Goal: Navigation & Orientation: Find specific page/section

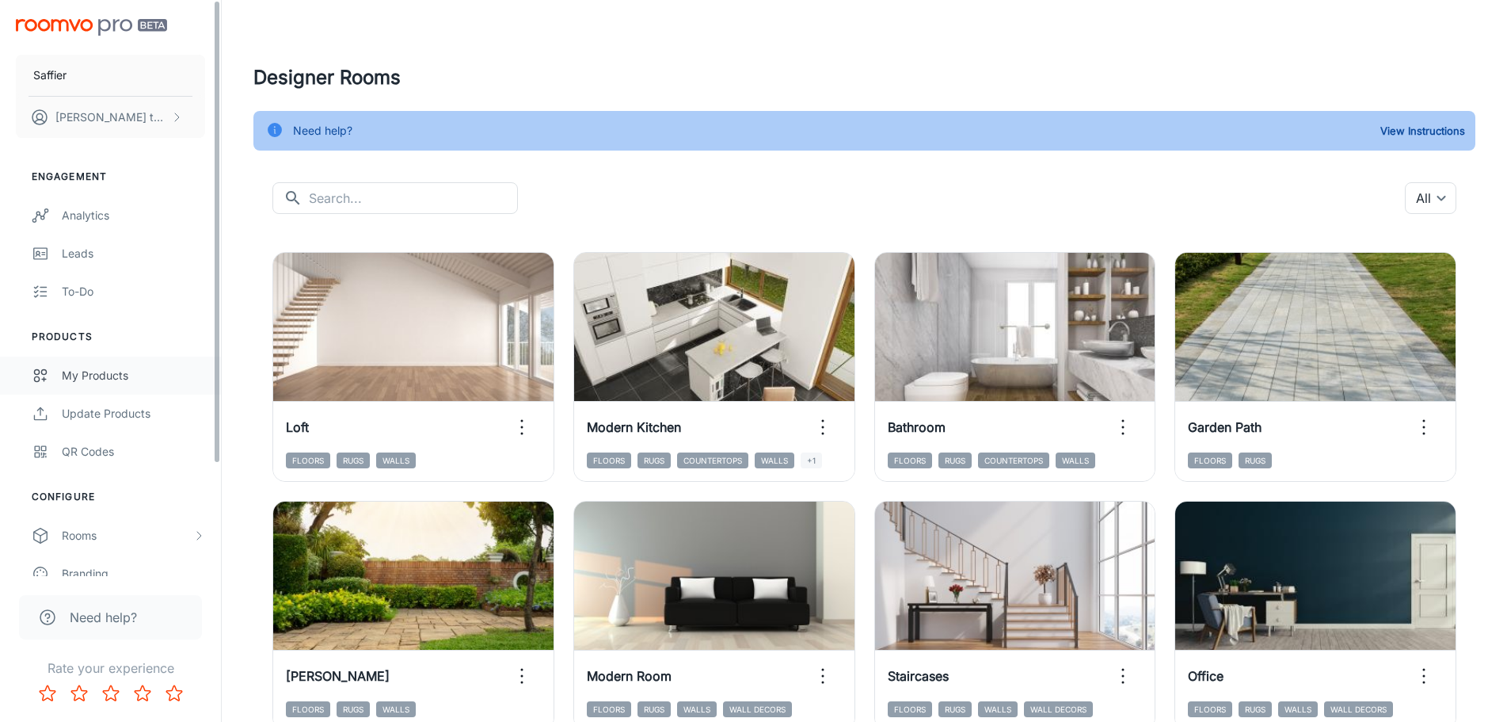
click at [124, 376] on div "My Products" at bounding box center [133, 375] width 143 height 17
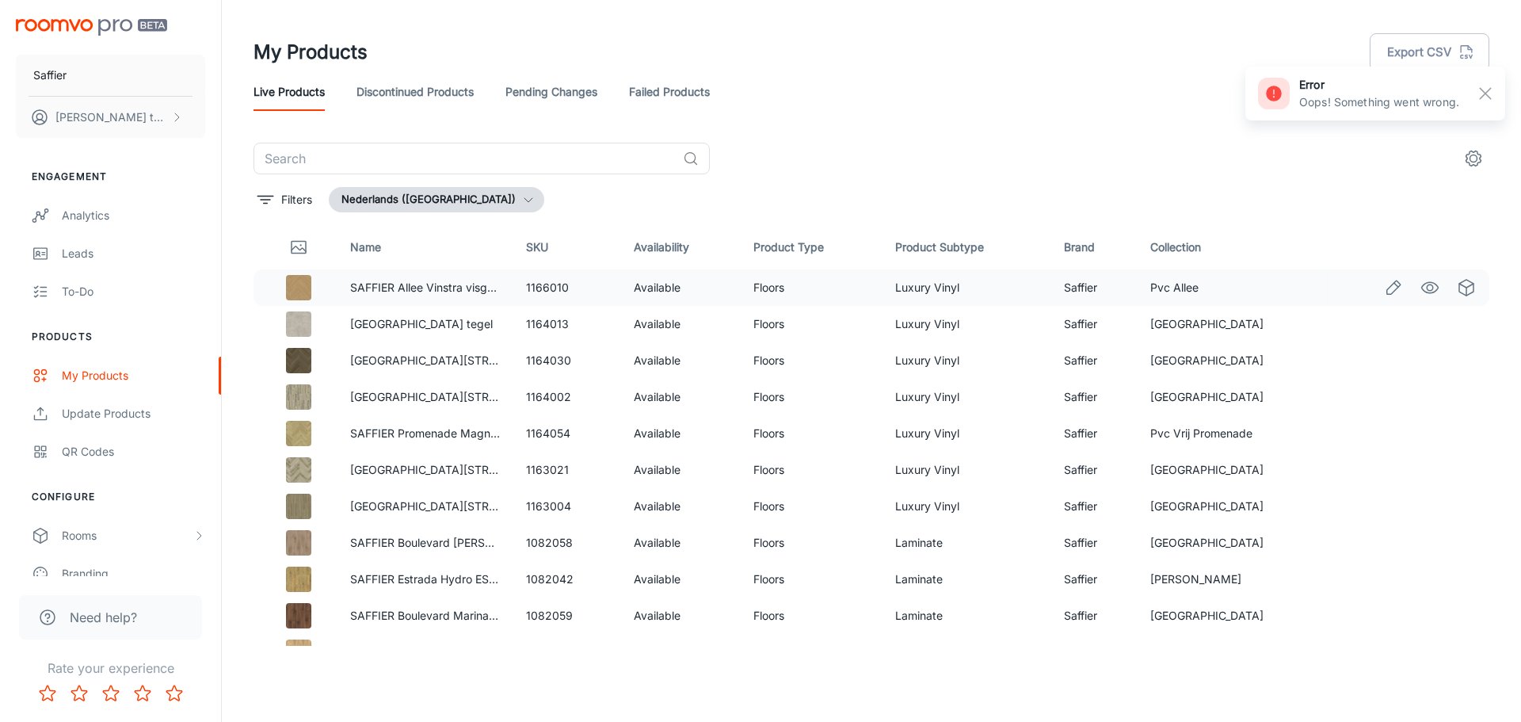
click at [1429, 293] on div at bounding box center [1412, 287] width 173 height 27
click at [1427, 290] on circle "See in Visualizer" at bounding box center [1430, 287] width 6 height 6
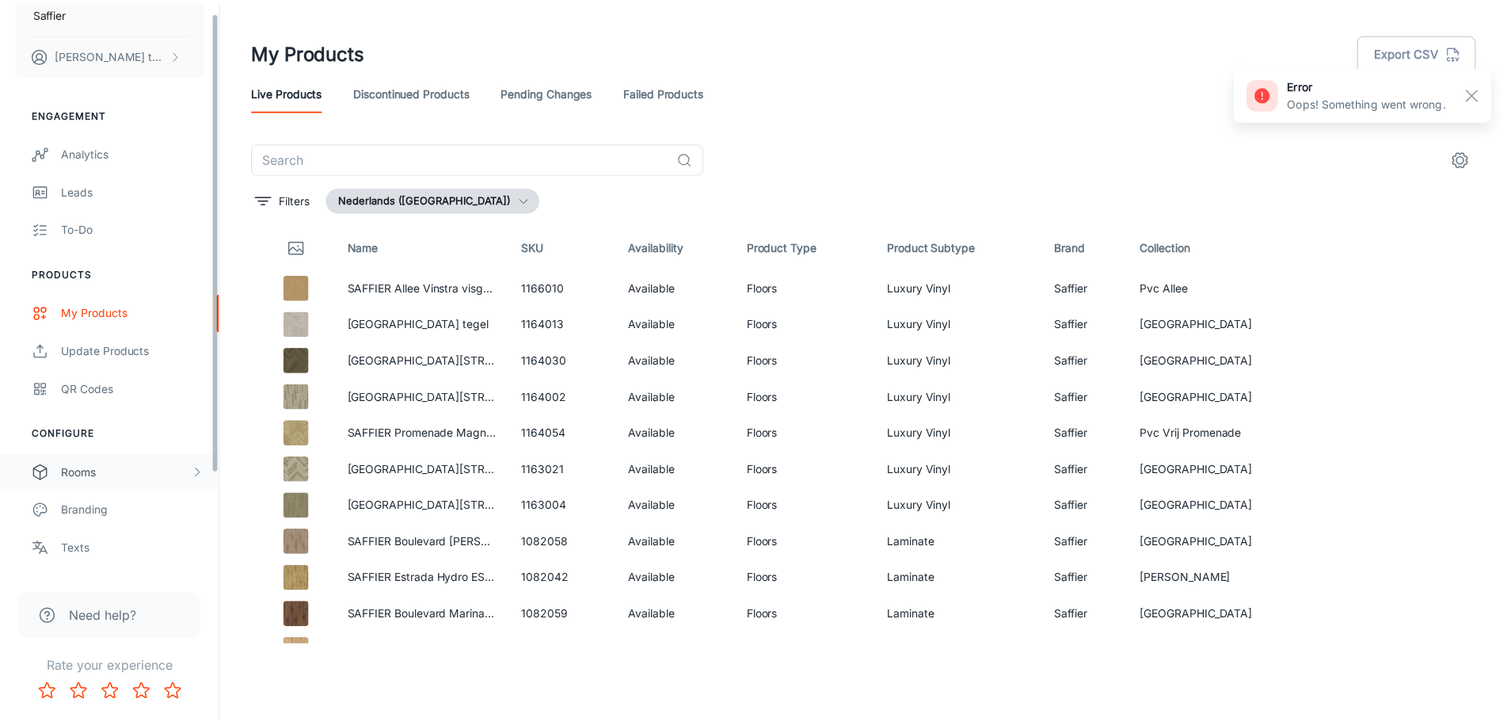
scroll to position [139, 0]
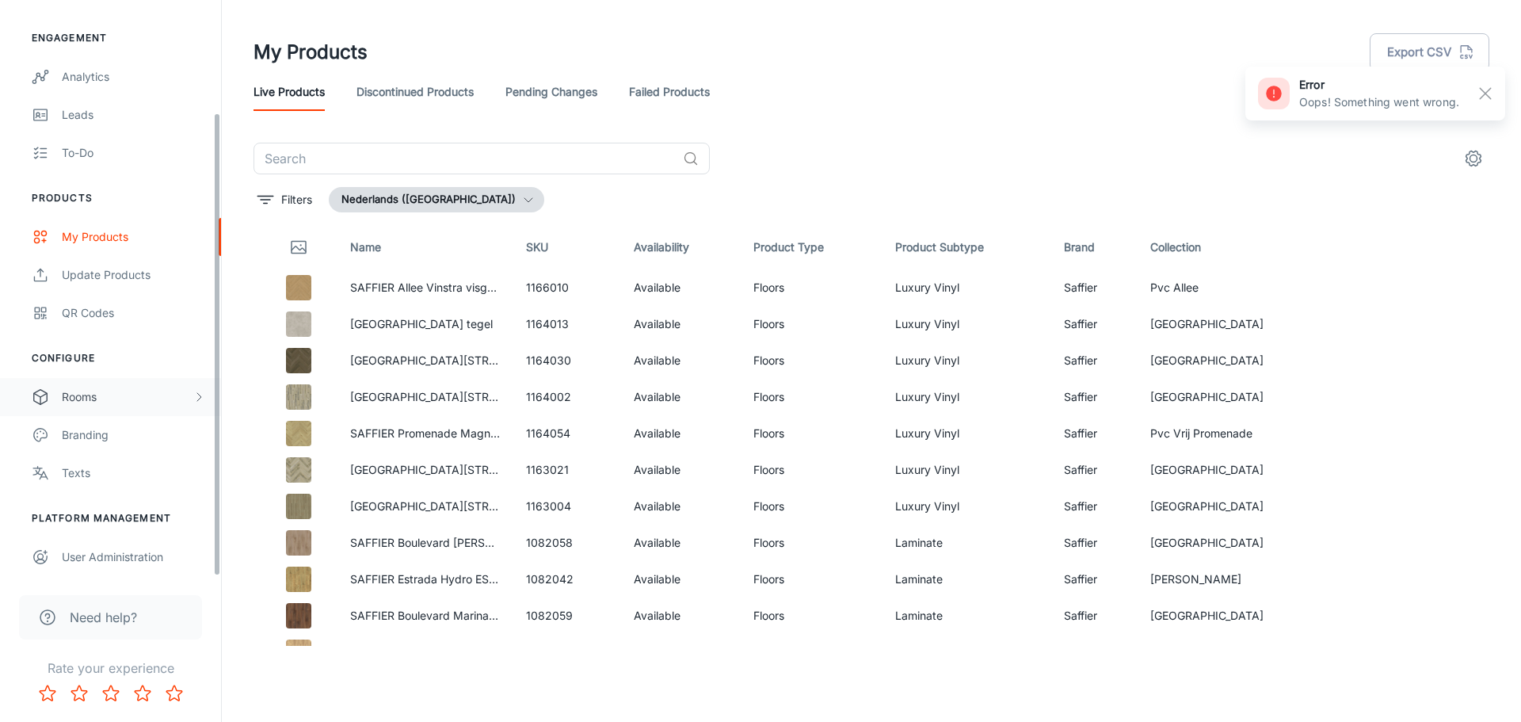
click at [105, 402] on div "Rooms" at bounding box center [127, 396] width 131 height 17
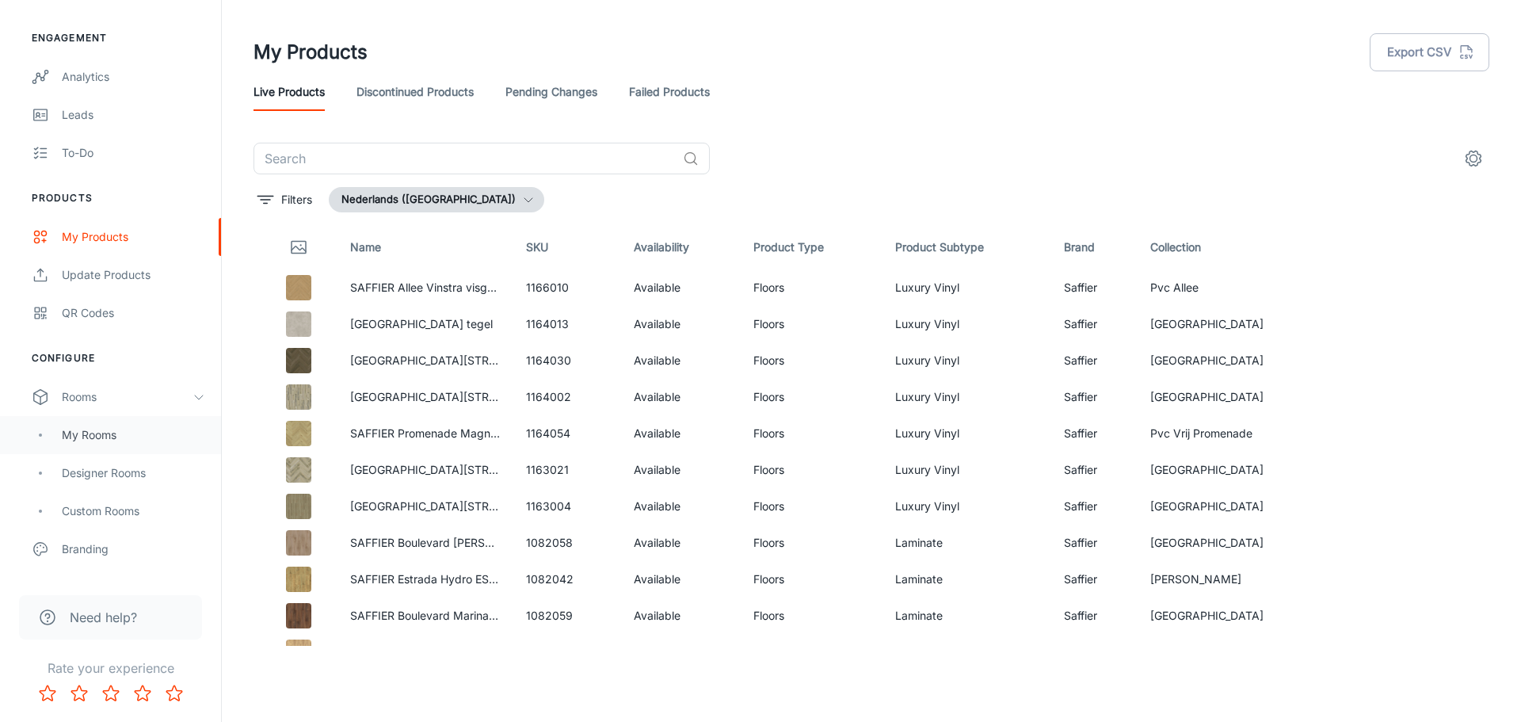
click at [112, 436] on div "My Rooms" at bounding box center [133, 434] width 143 height 17
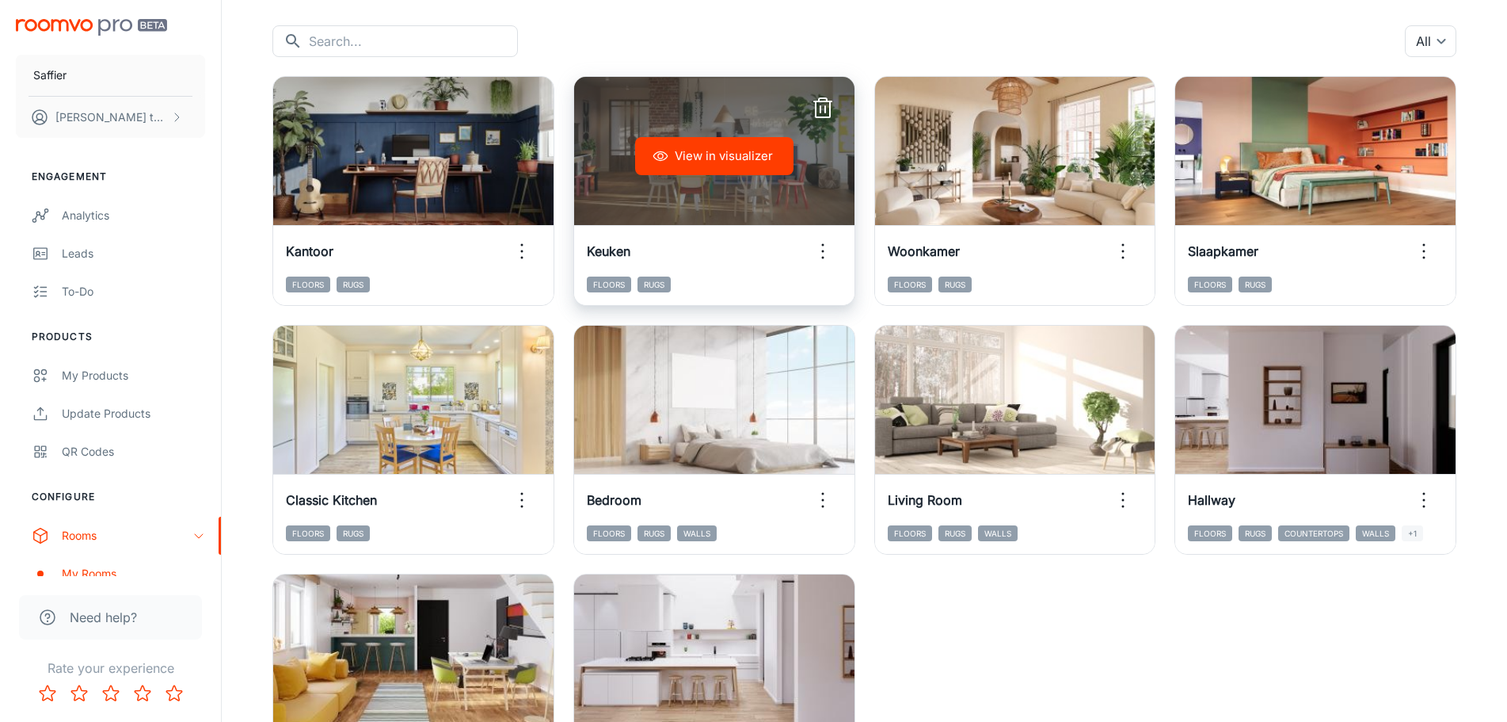
scroll to position [158, 0]
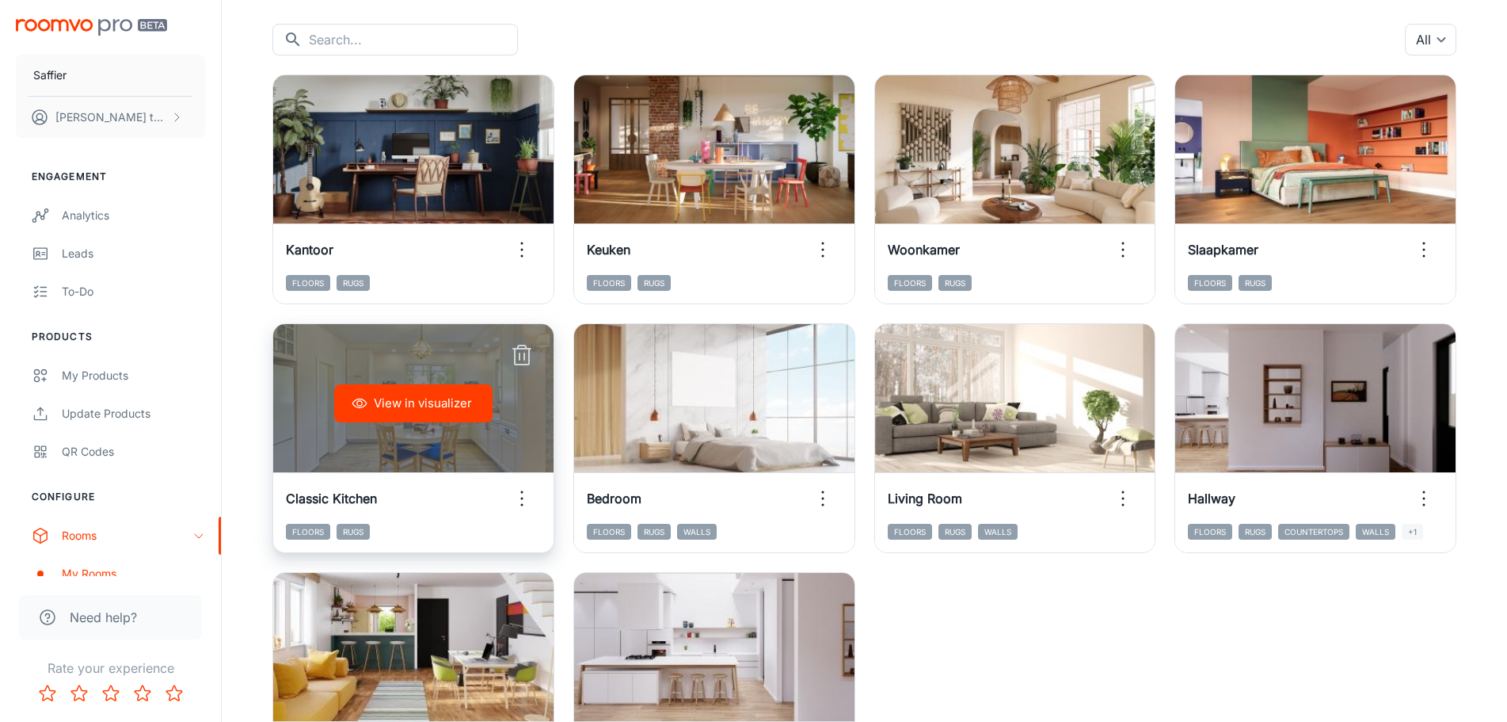
click at [520, 356] on line "button" at bounding box center [520, 356] width 0 height 6
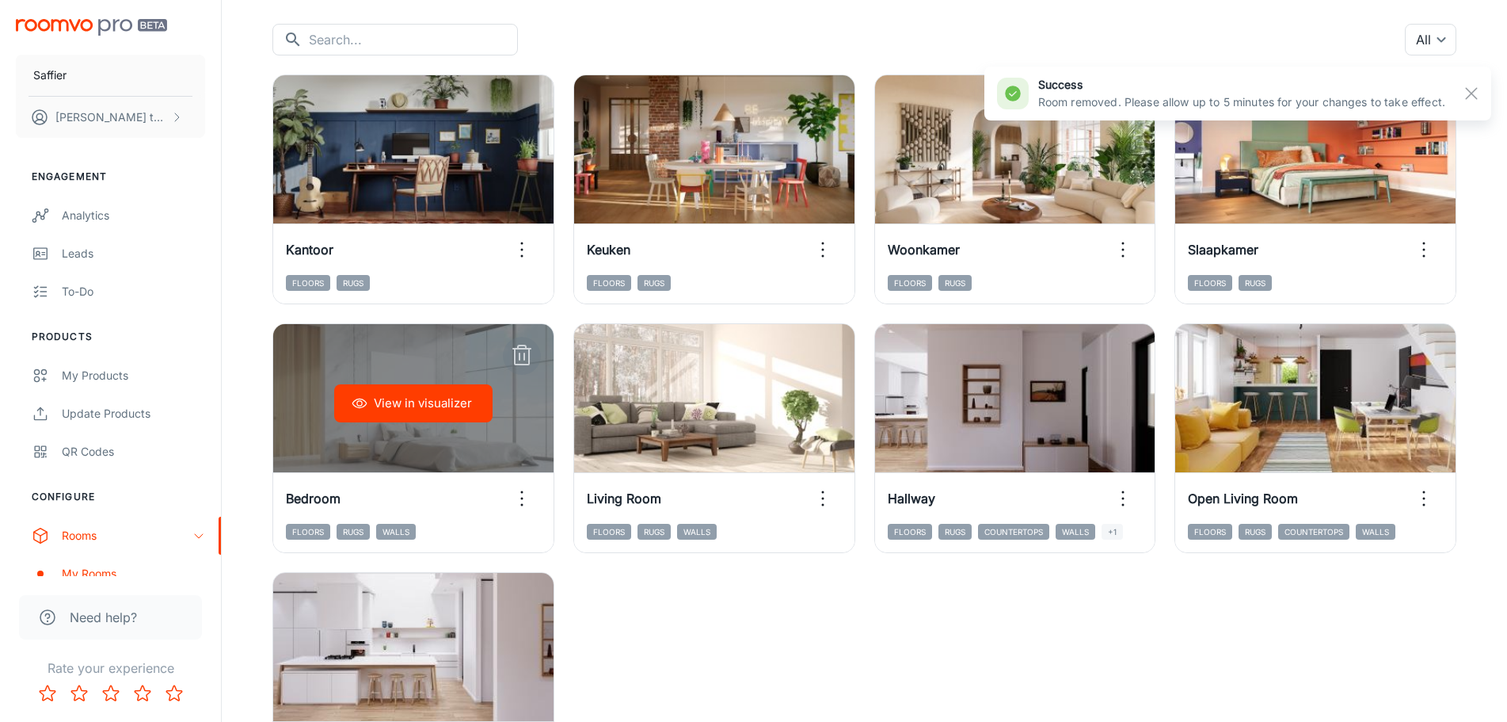
click at [520, 356] on line "button" at bounding box center [520, 356] width 0 height 6
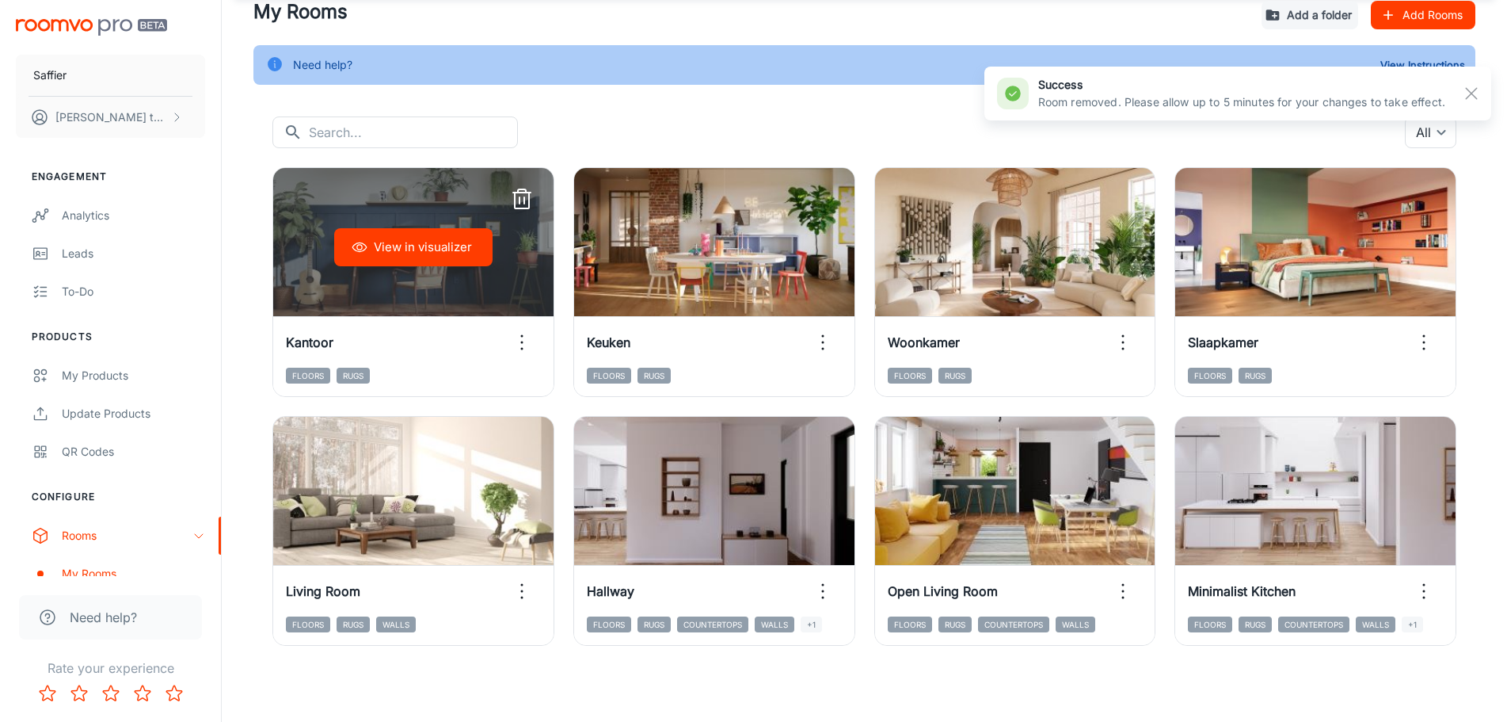
scroll to position [66, 0]
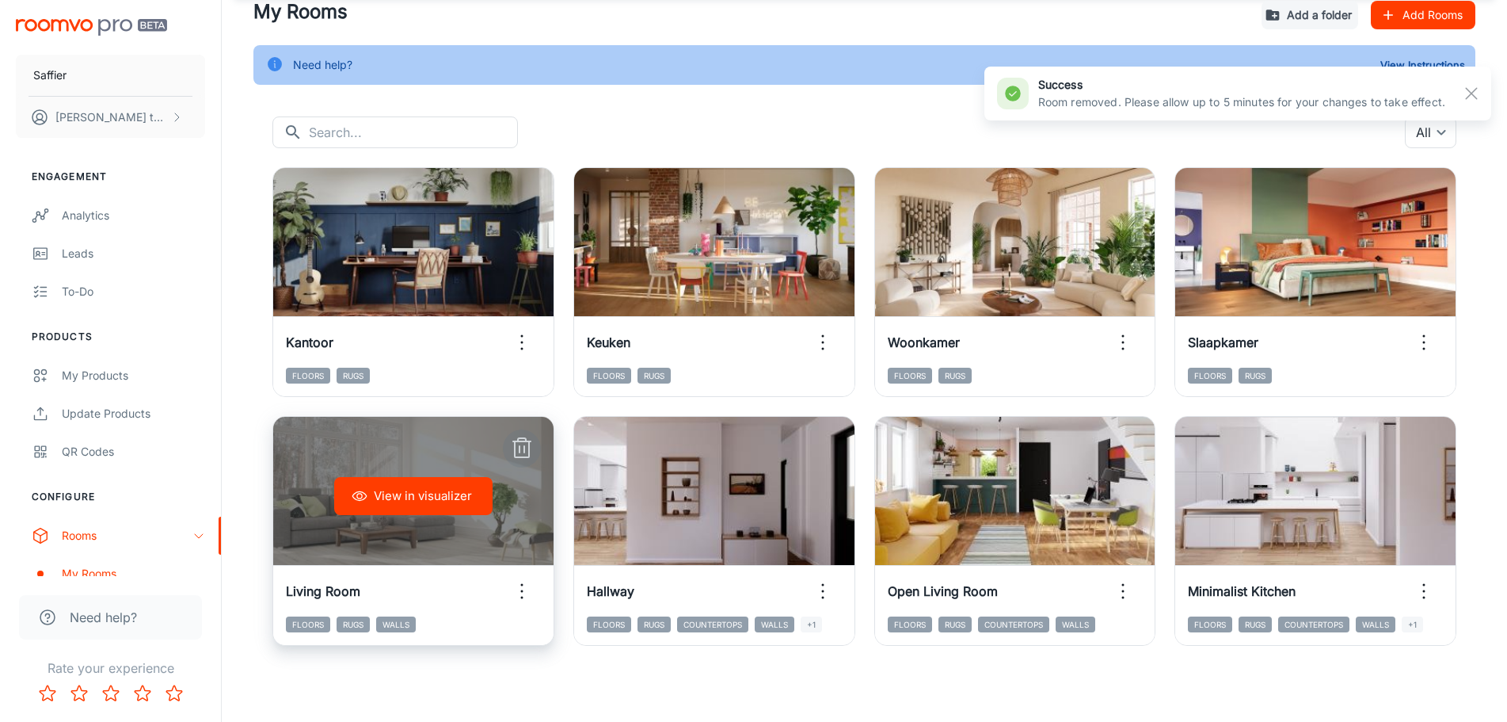
click at [522, 447] on icon "button" at bounding box center [521, 448] width 25 height 25
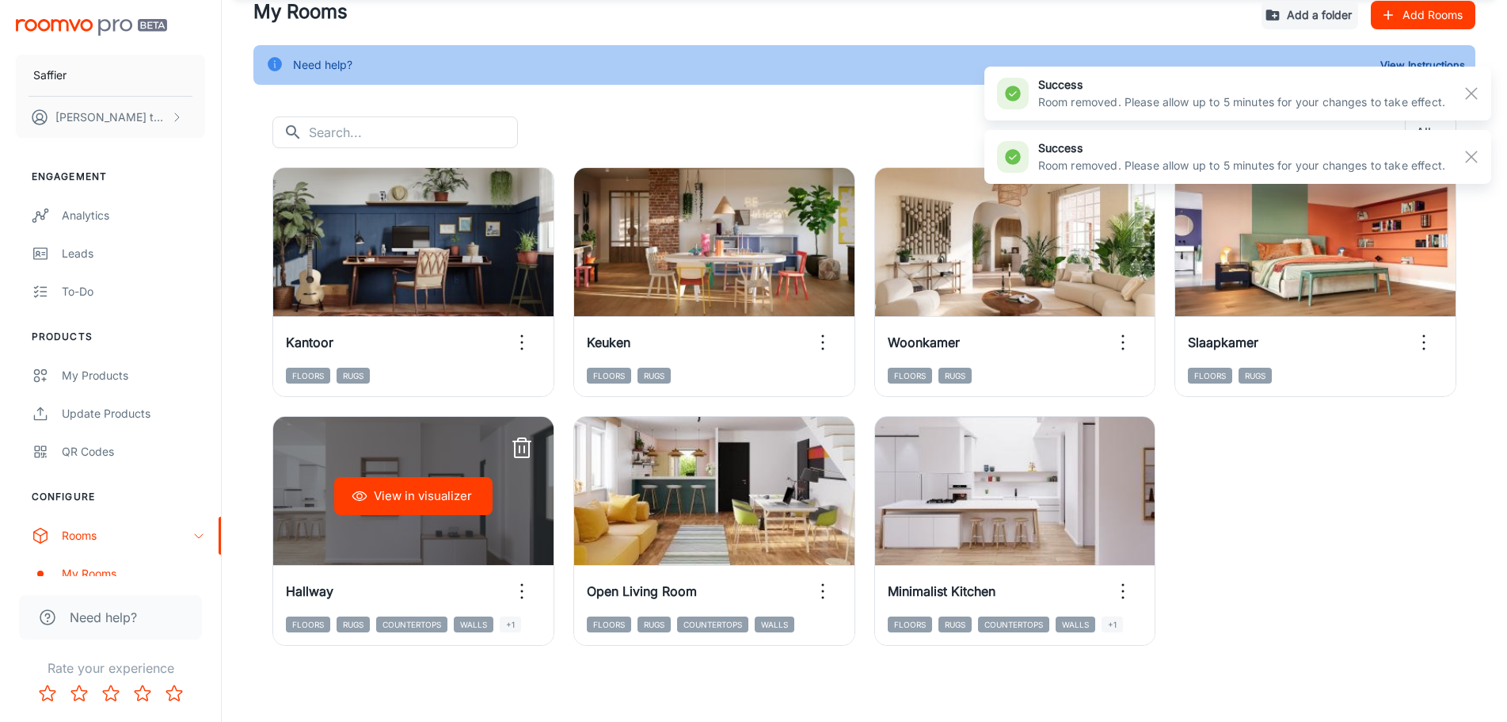
click at [522, 447] on icon "button" at bounding box center [521, 448] width 25 height 25
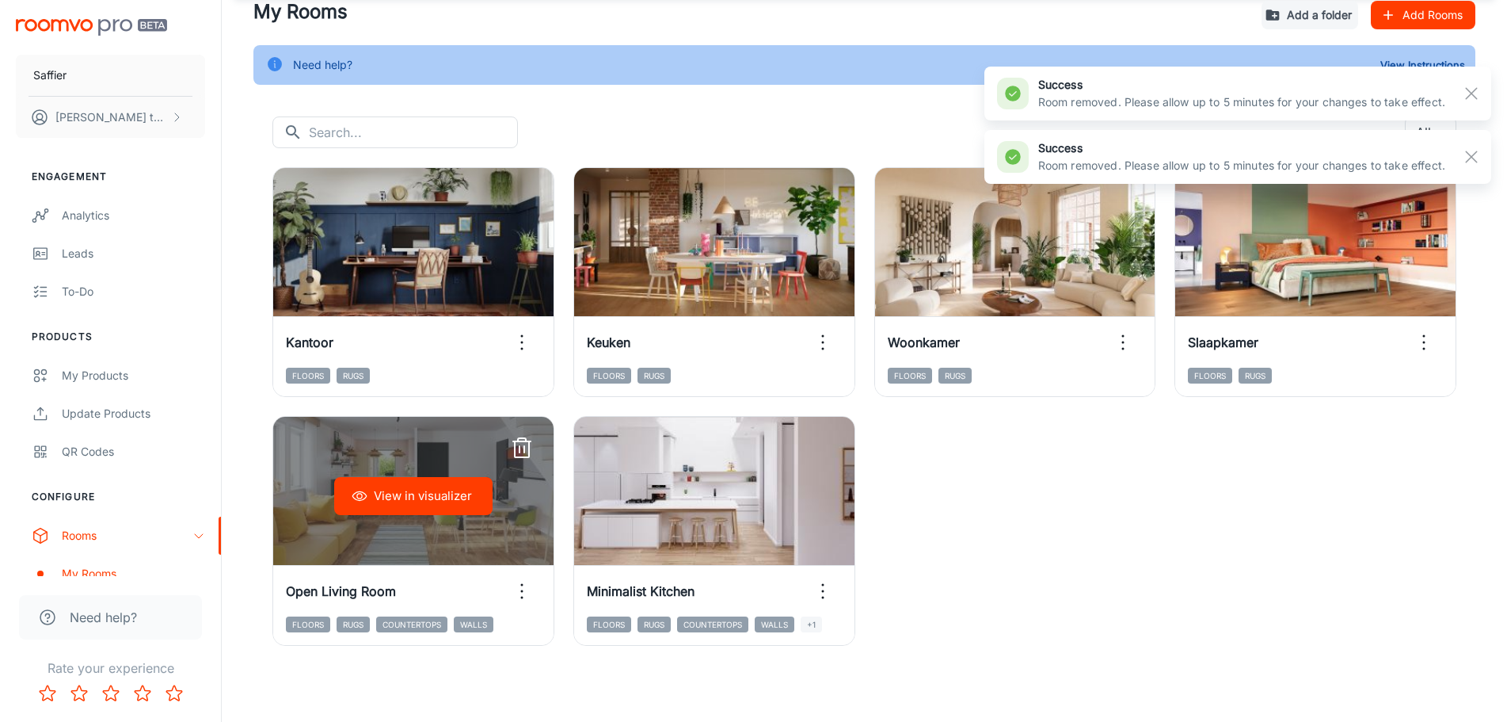
click at [522, 447] on icon "button" at bounding box center [521, 448] width 25 height 25
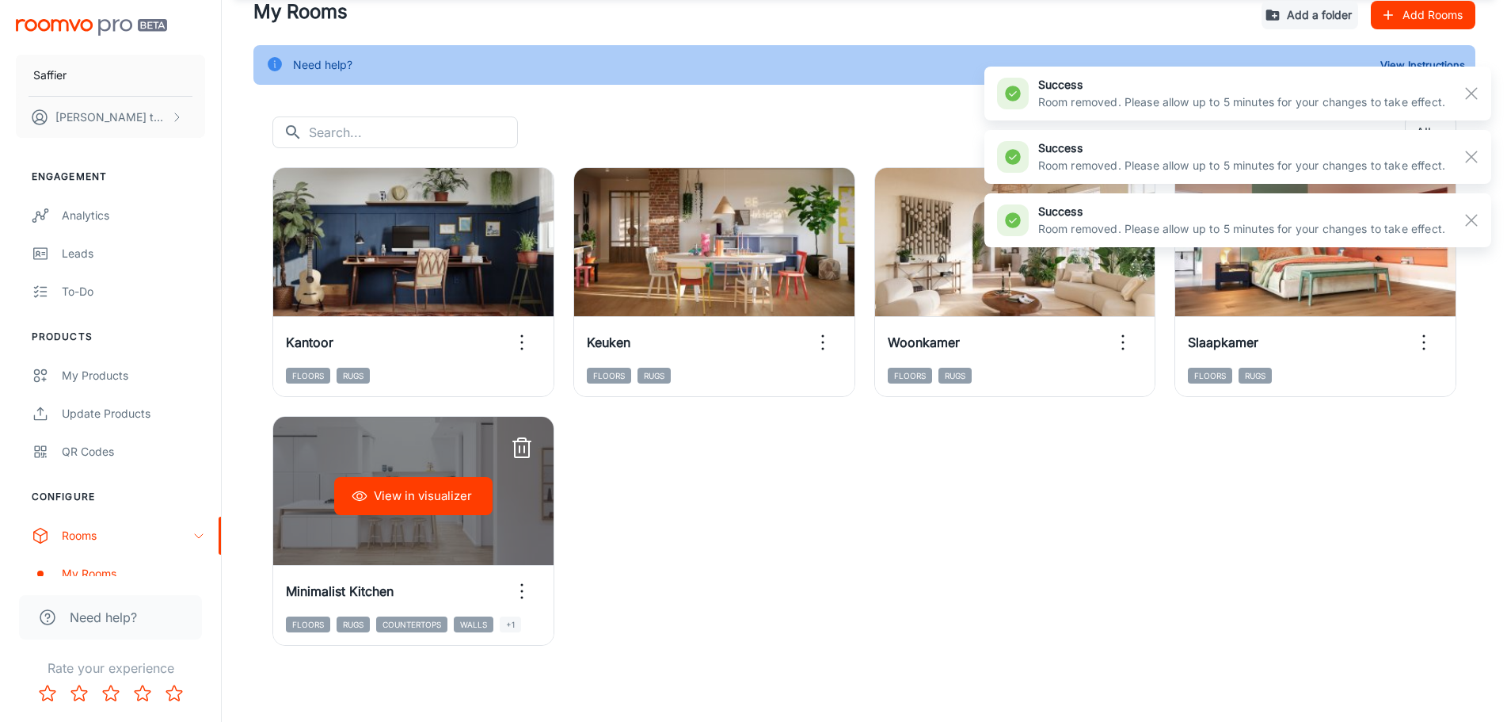
click at [522, 447] on div "View in visualizer" at bounding box center [413, 496] width 280 height 158
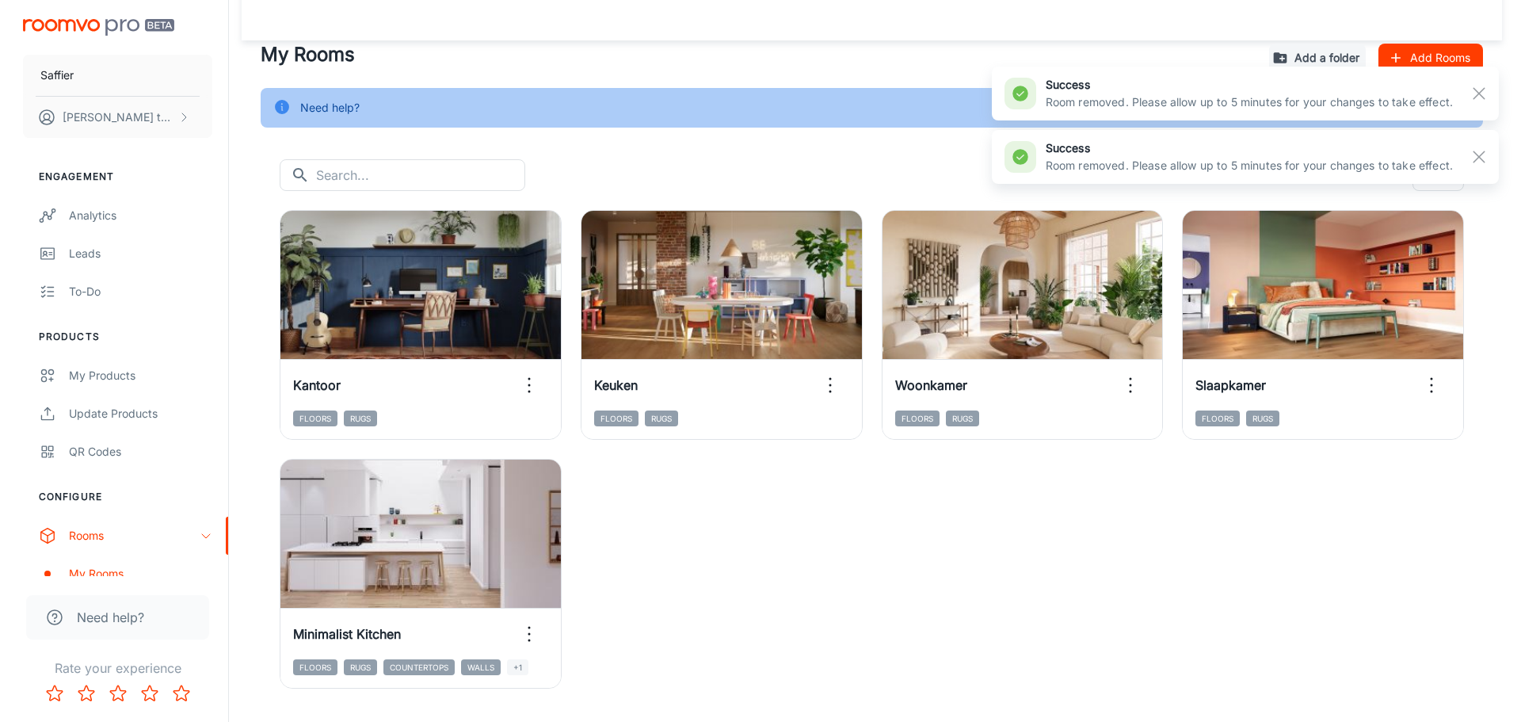
scroll to position [0, 0]
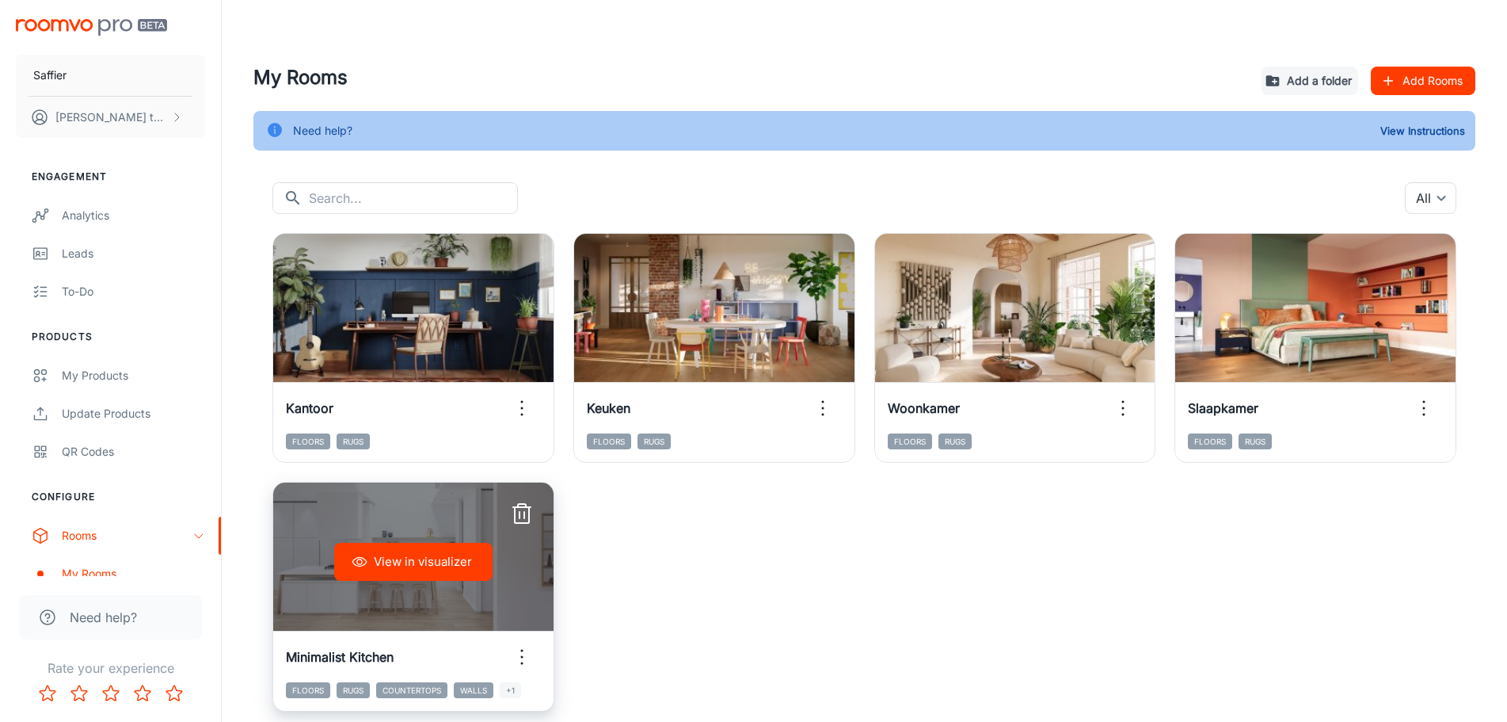
click at [520, 513] on icon "button" at bounding box center [521, 513] width 25 height 25
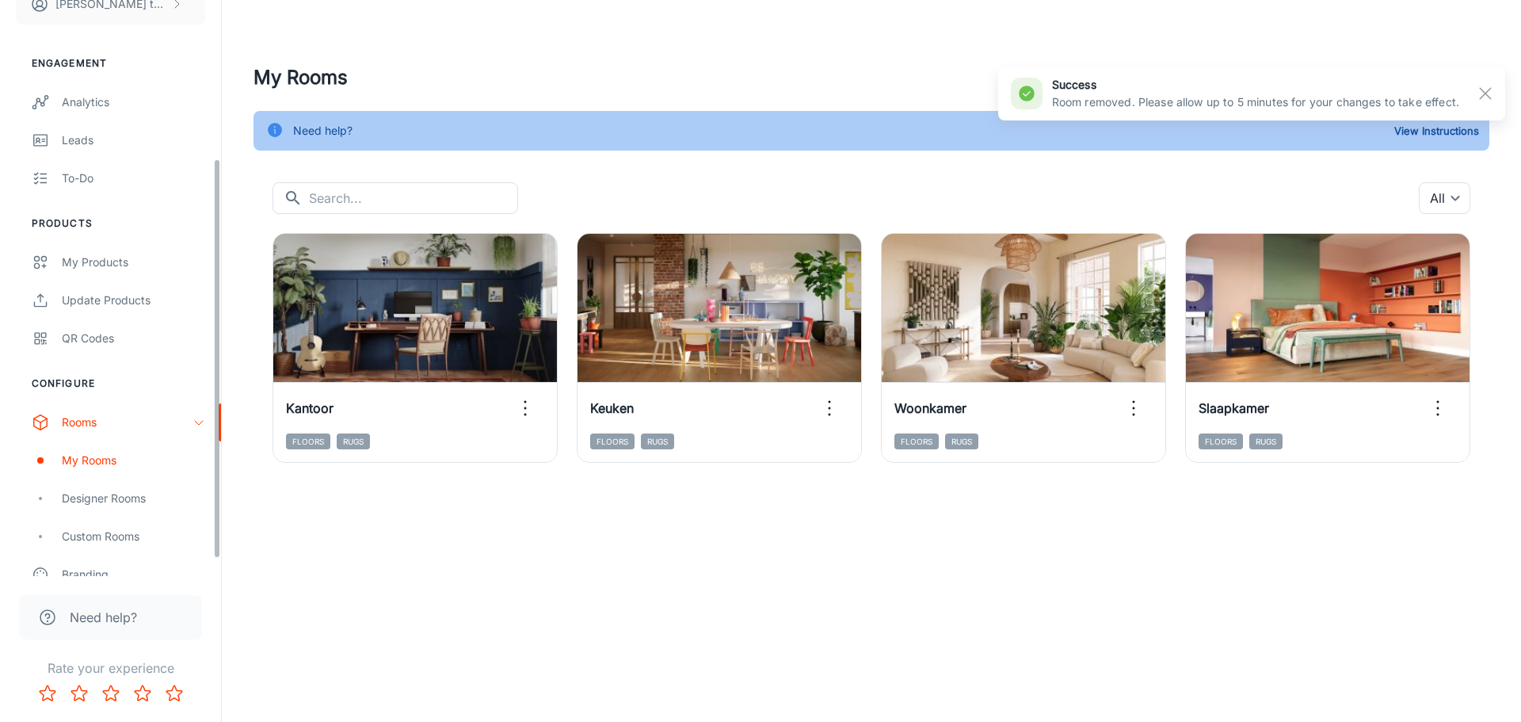
scroll to position [238, 0]
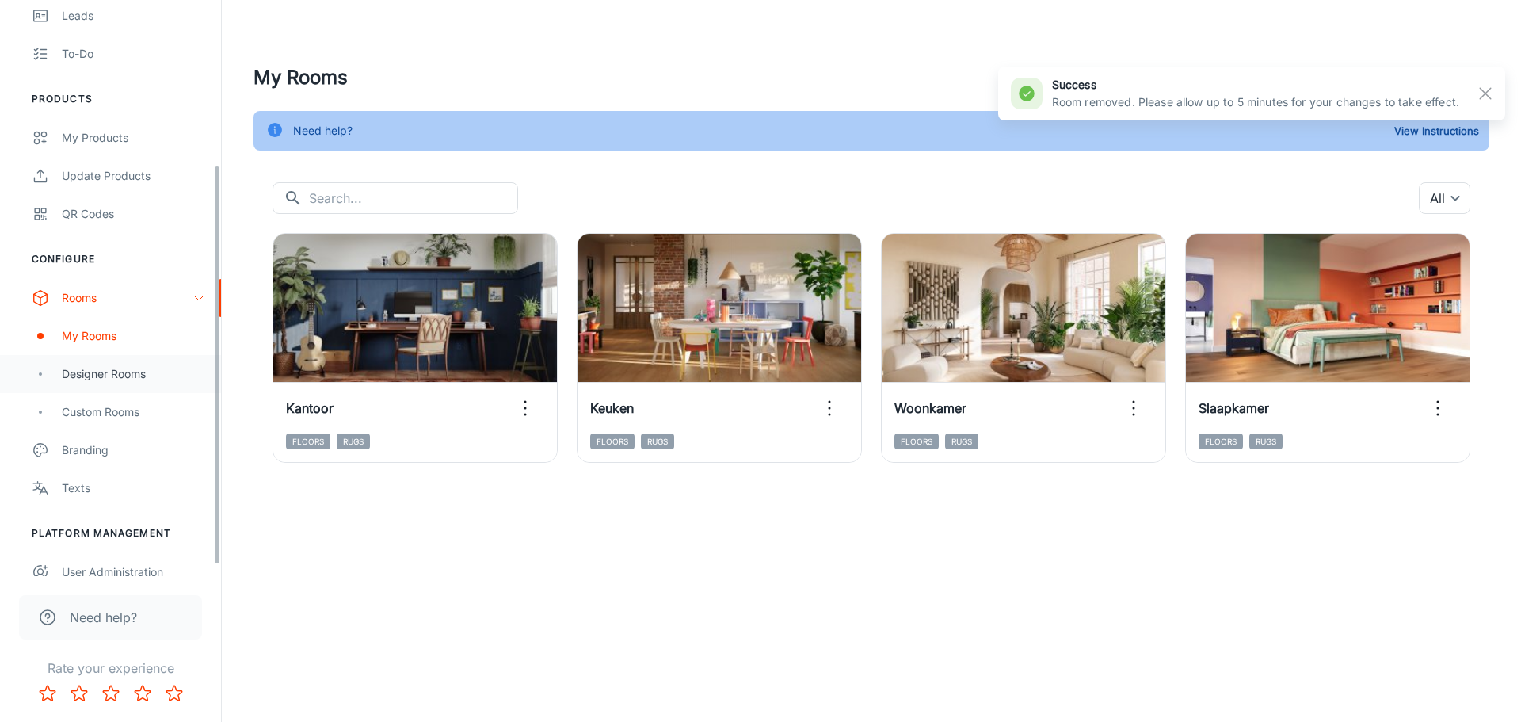
click at [108, 378] on div "Designer Rooms" at bounding box center [133, 373] width 143 height 17
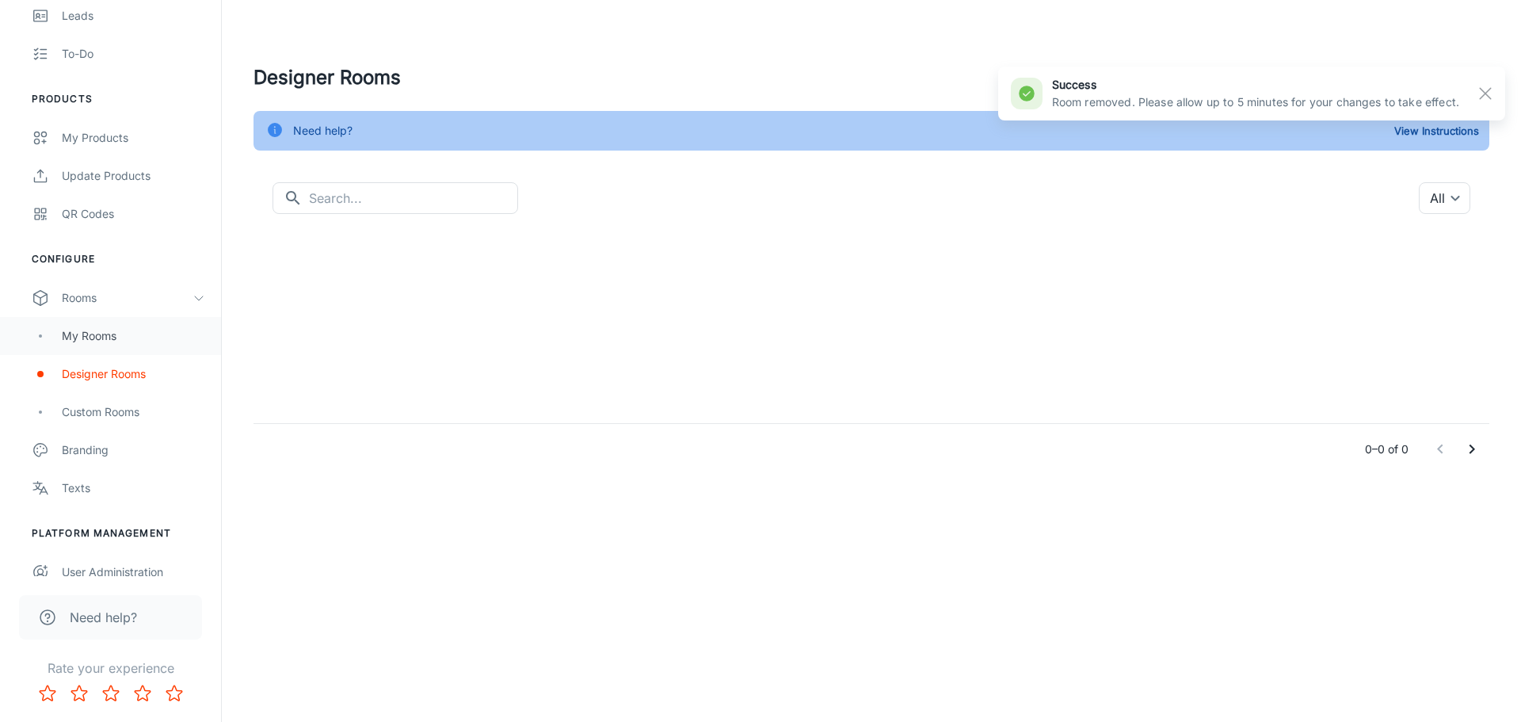
click at [86, 327] on div "My Rooms" at bounding box center [133, 335] width 143 height 17
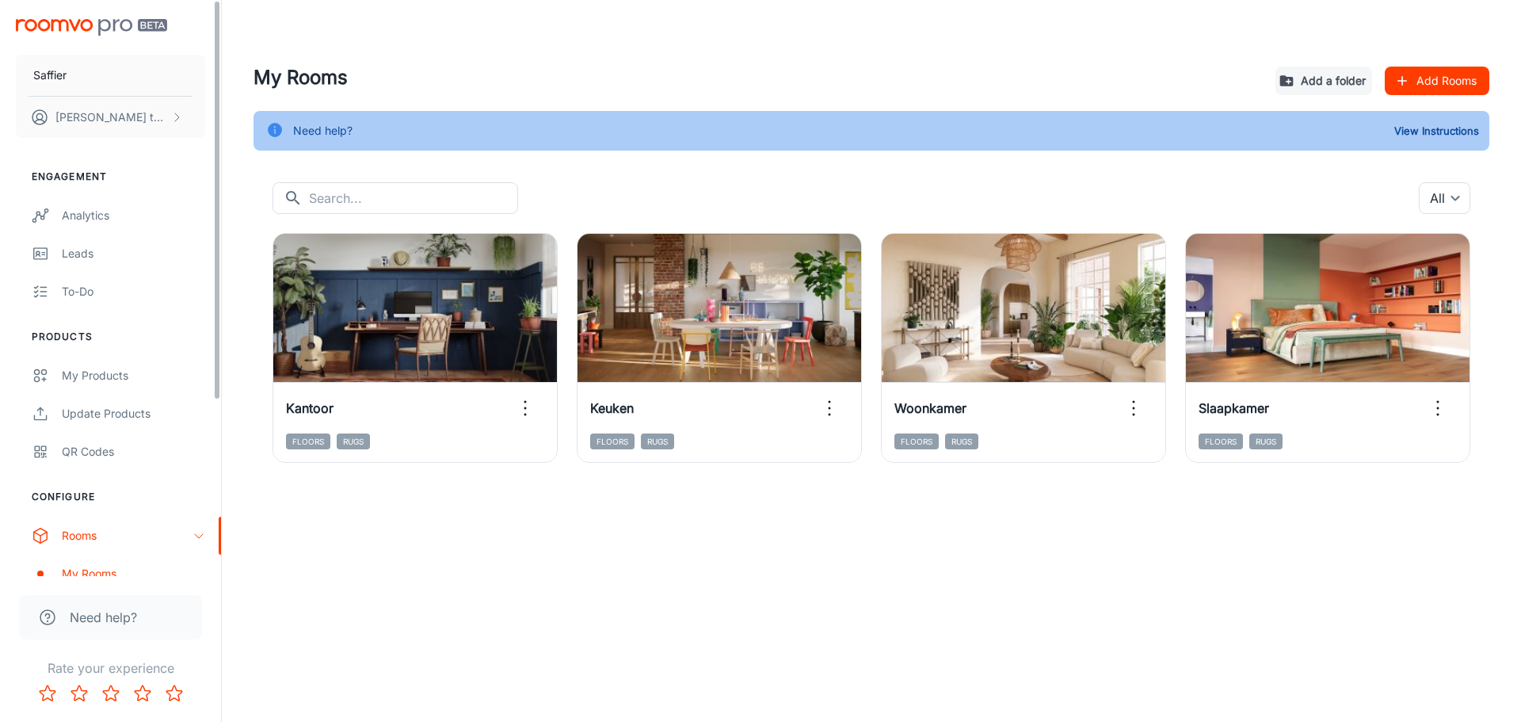
click at [96, 351] on ul "Products My Products Update Products QR Codes" at bounding box center [110, 400] width 221 height 141
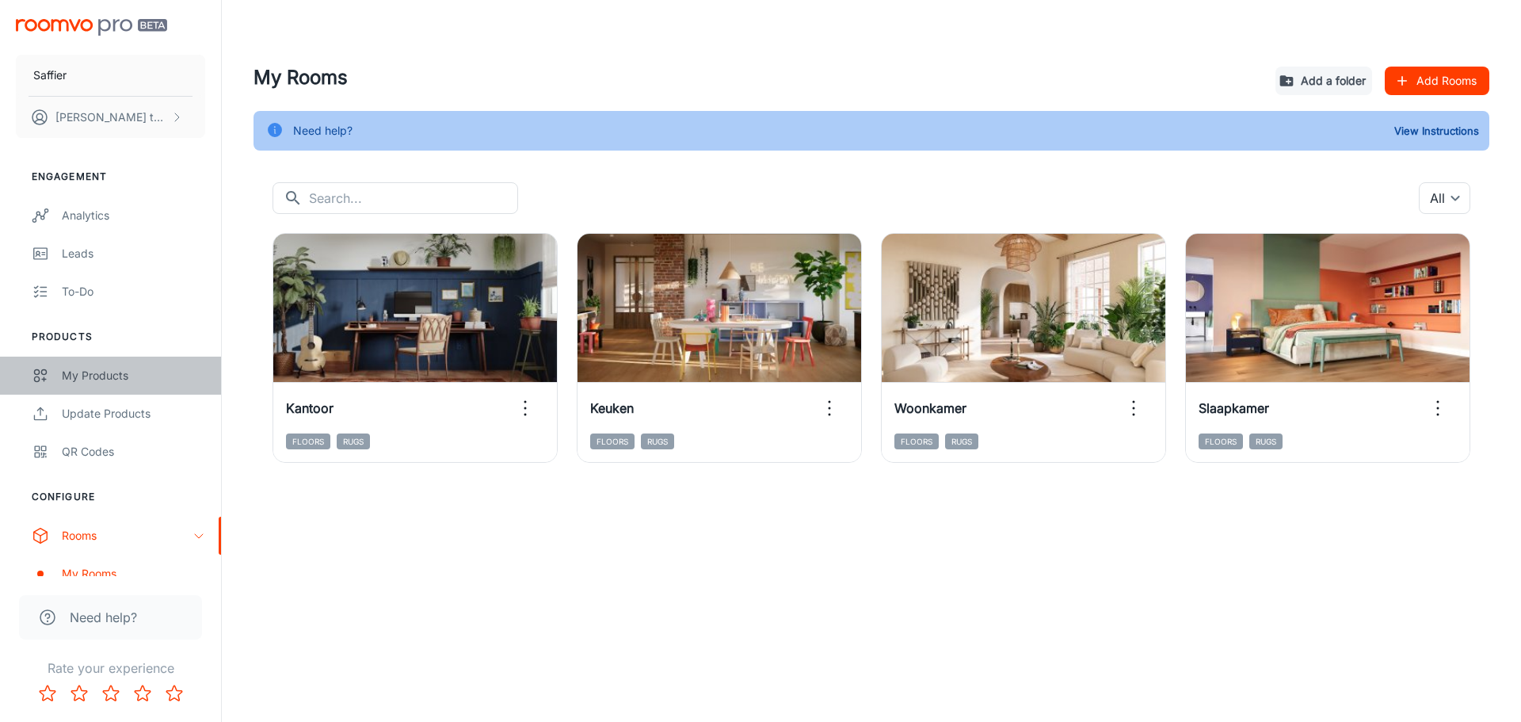
click at [97, 363] on link "My Products" at bounding box center [110, 375] width 221 height 38
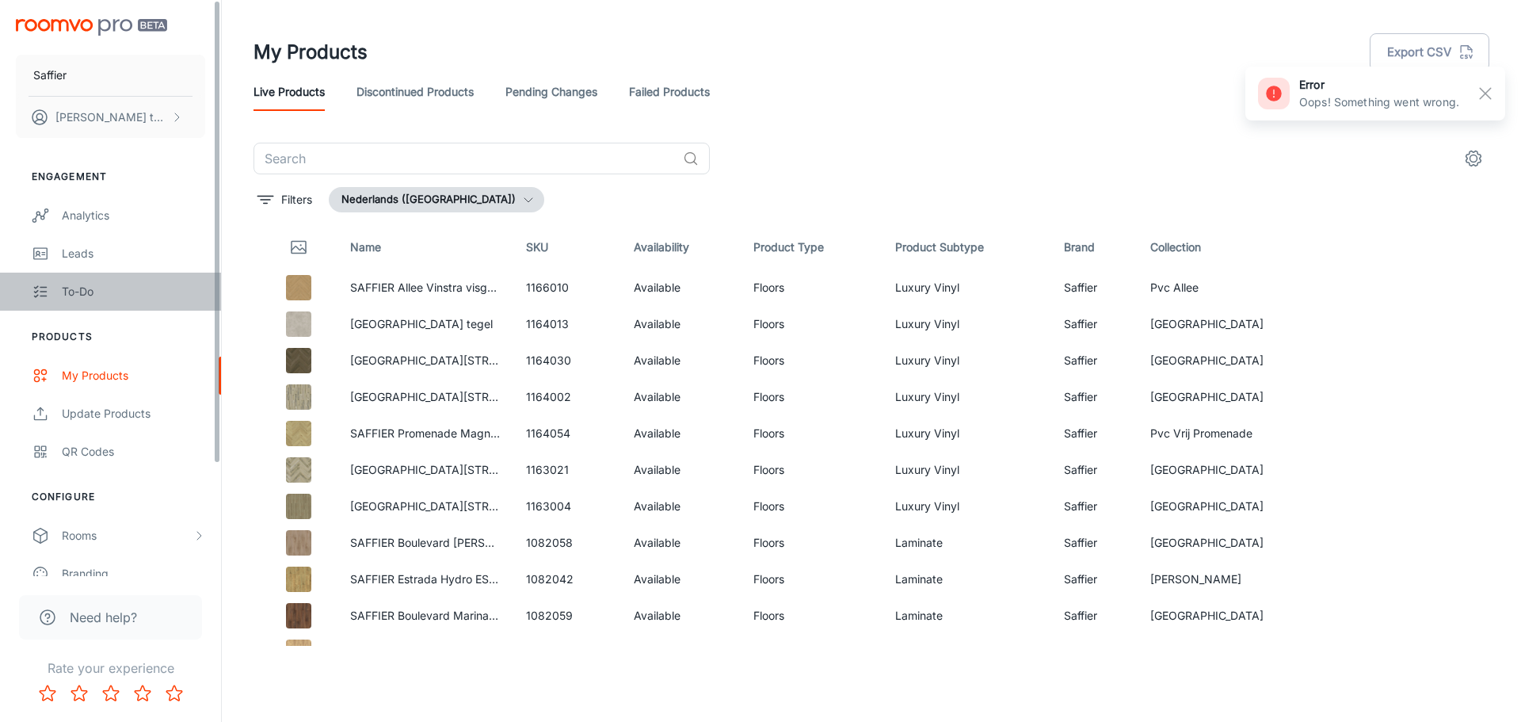
click at [86, 296] on div "To-do" at bounding box center [133, 291] width 143 height 17
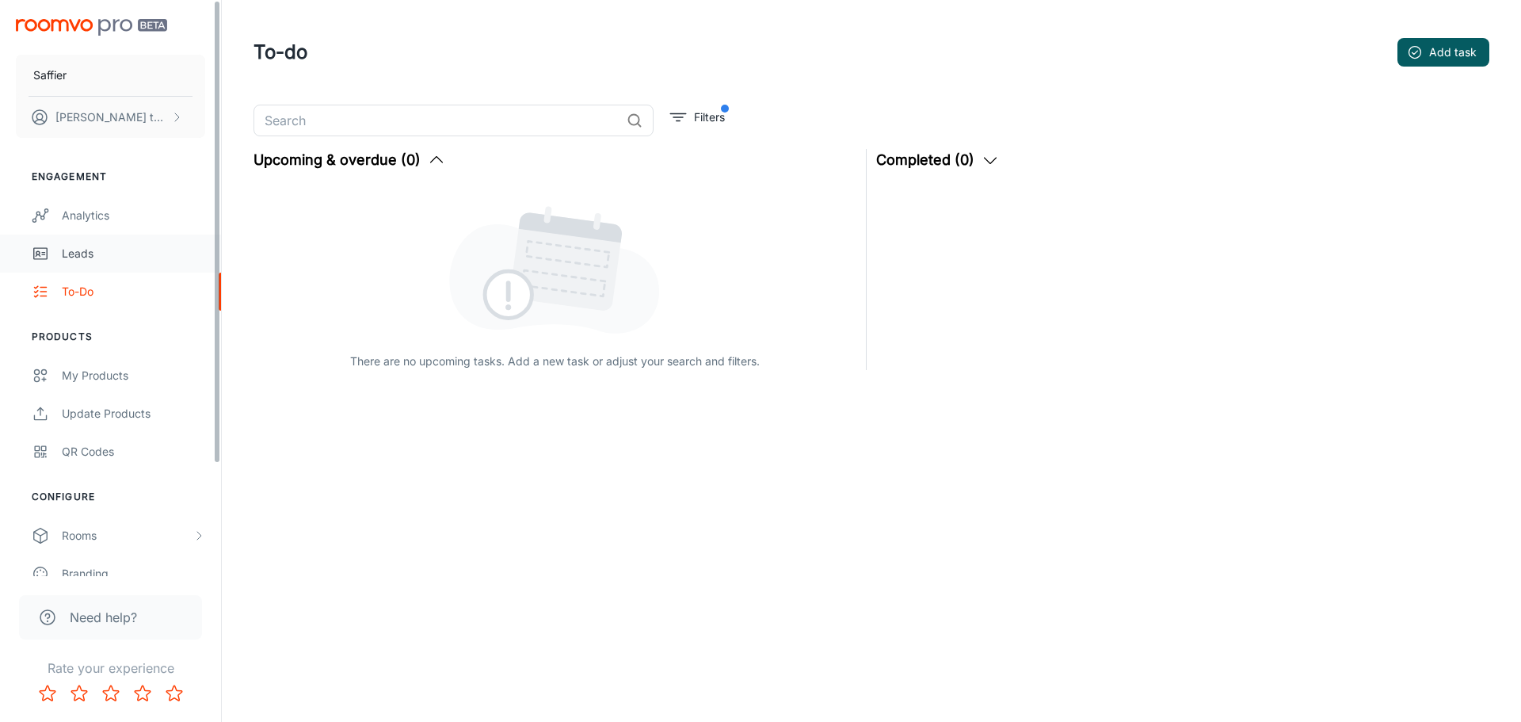
click at [105, 245] on div "Leads" at bounding box center [133, 253] width 143 height 17
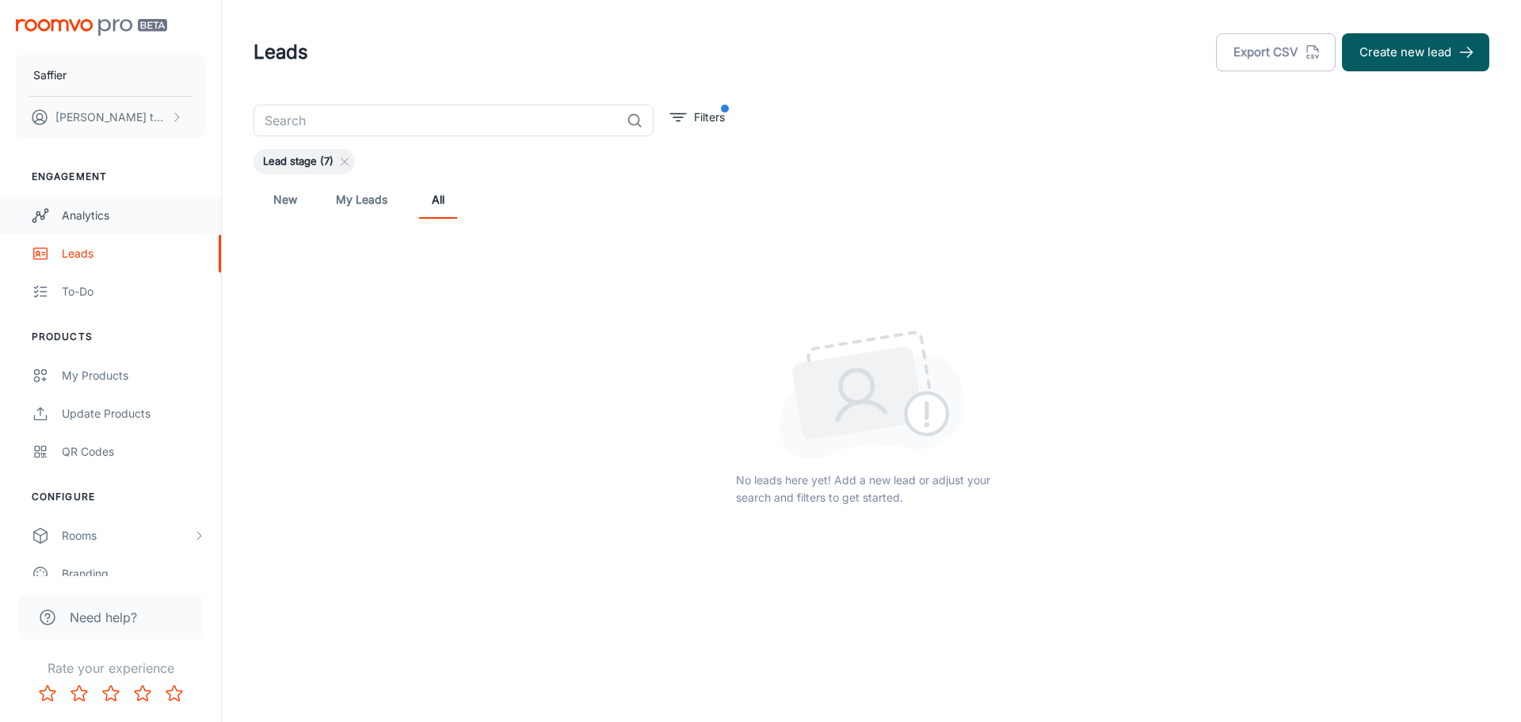
click at [142, 223] on div "Analytics" at bounding box center [133, 215] width 143 height 17
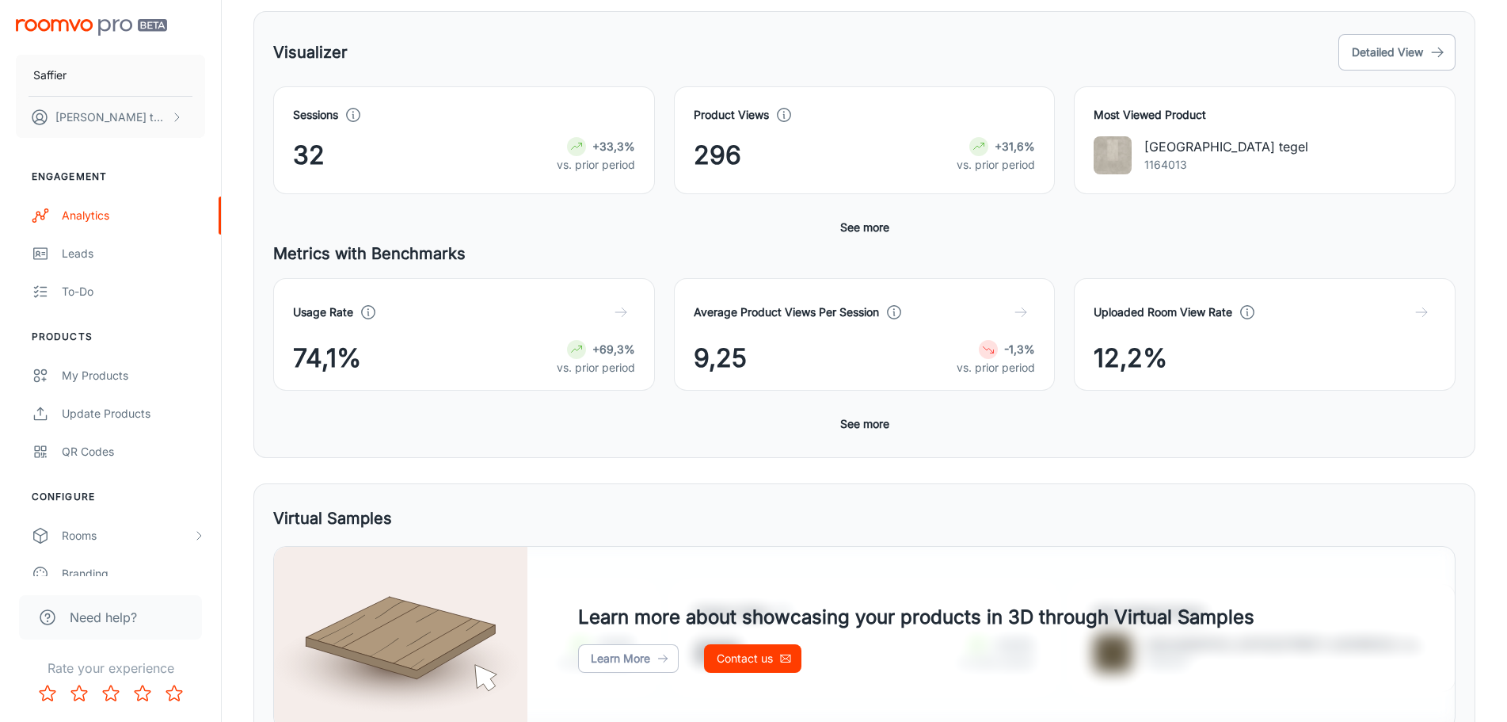
scroll to position [238, 0]
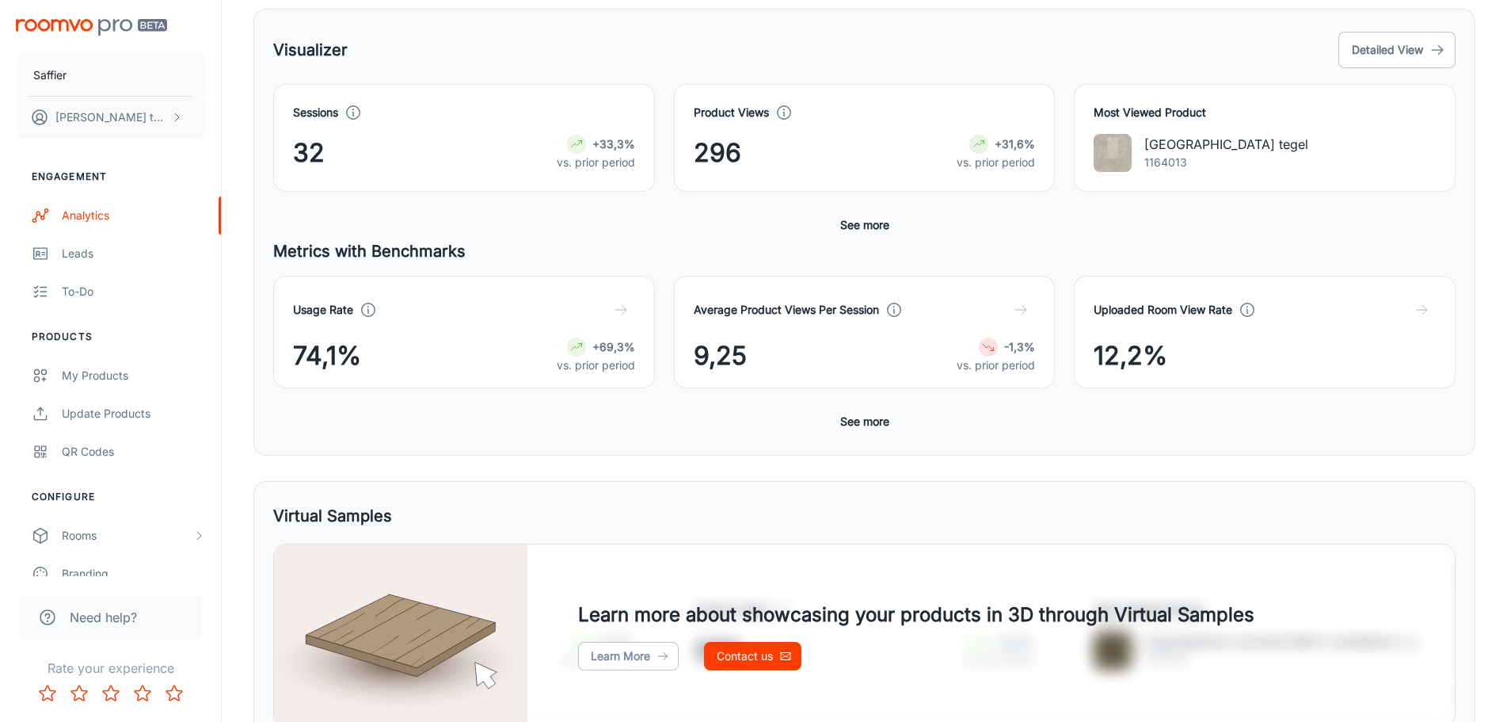
click at [729, 158] on span "296" at bounding box center [718, 153] width 48 height 38
click at [982, 165] on p "vs. prior period" at bounding box center [996, 162] width 78 height 17
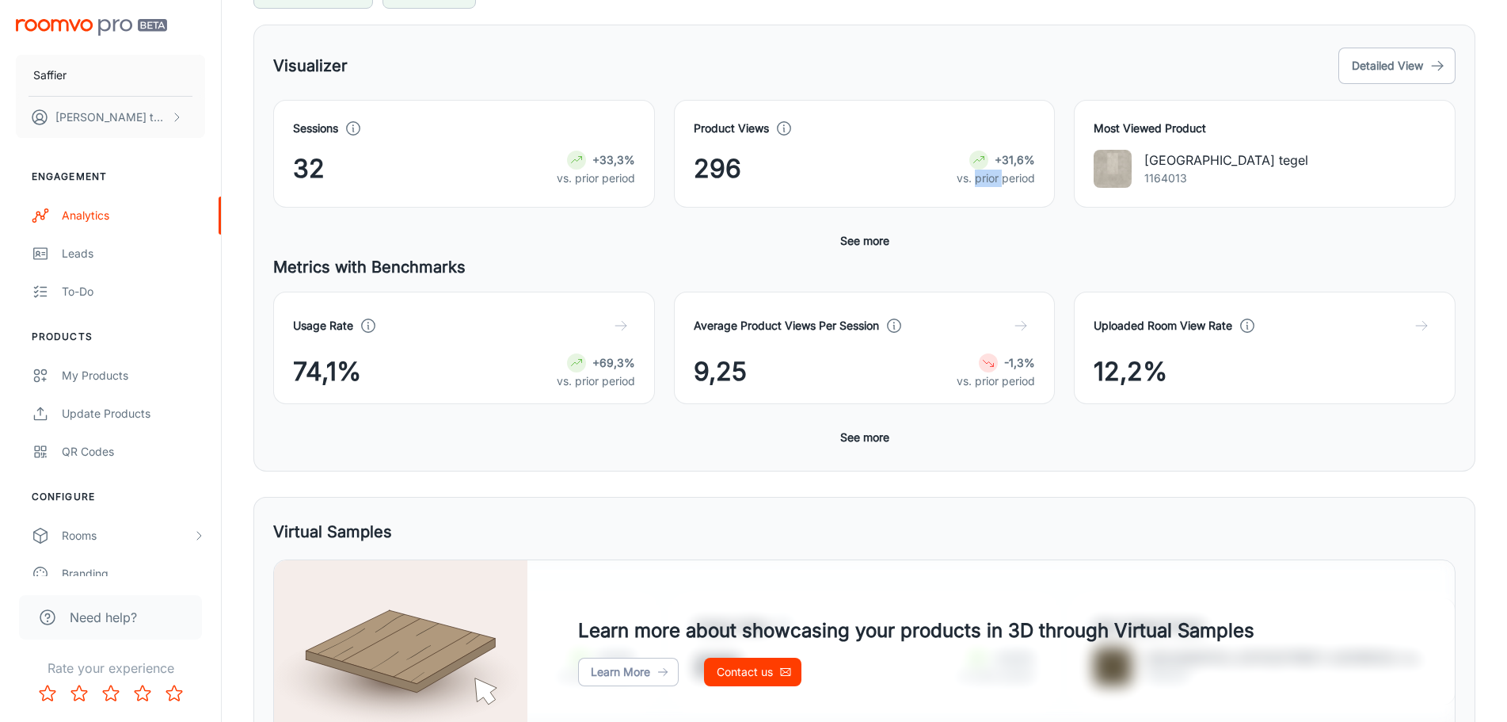
scroll to position [0, 0]
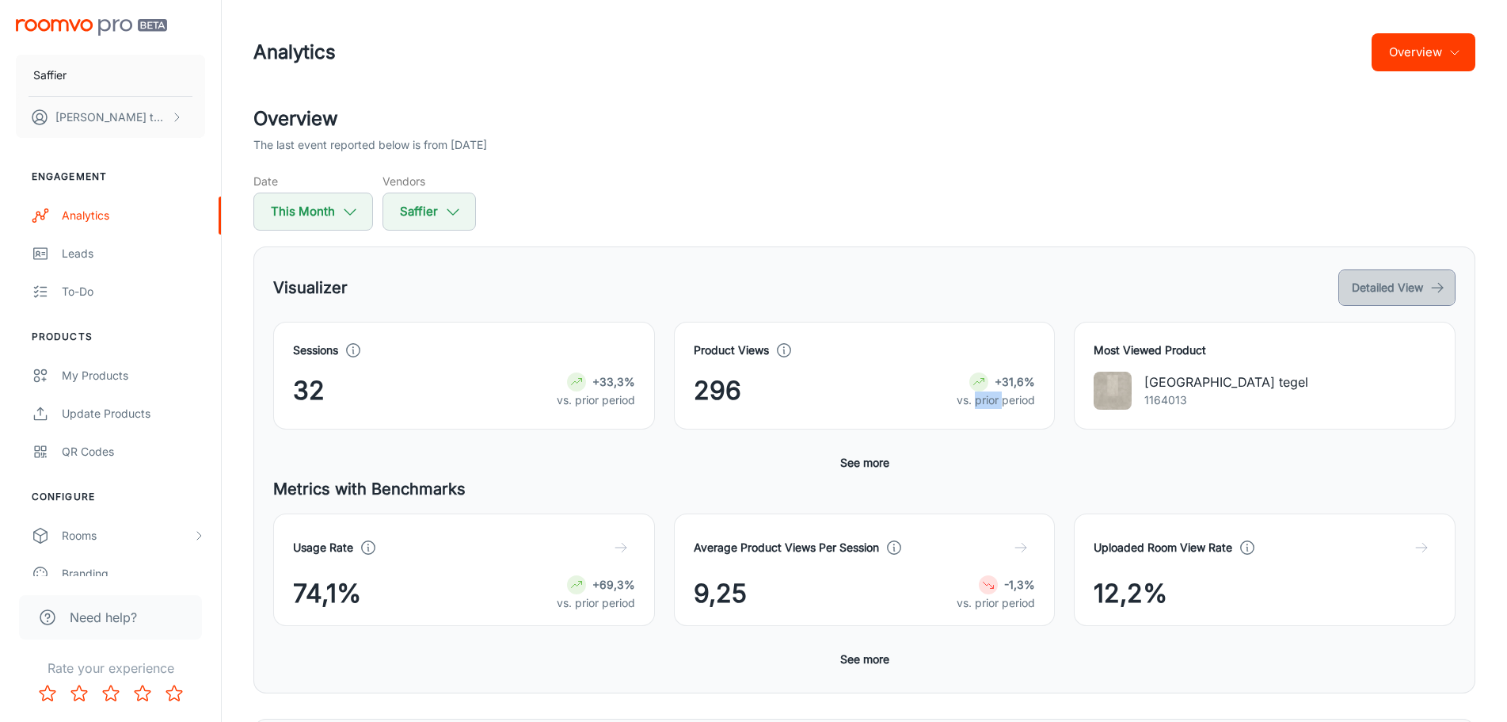
click at [1396, 286] on button "Detailed View" at bounding box center [1397, 287] width 117 height 36
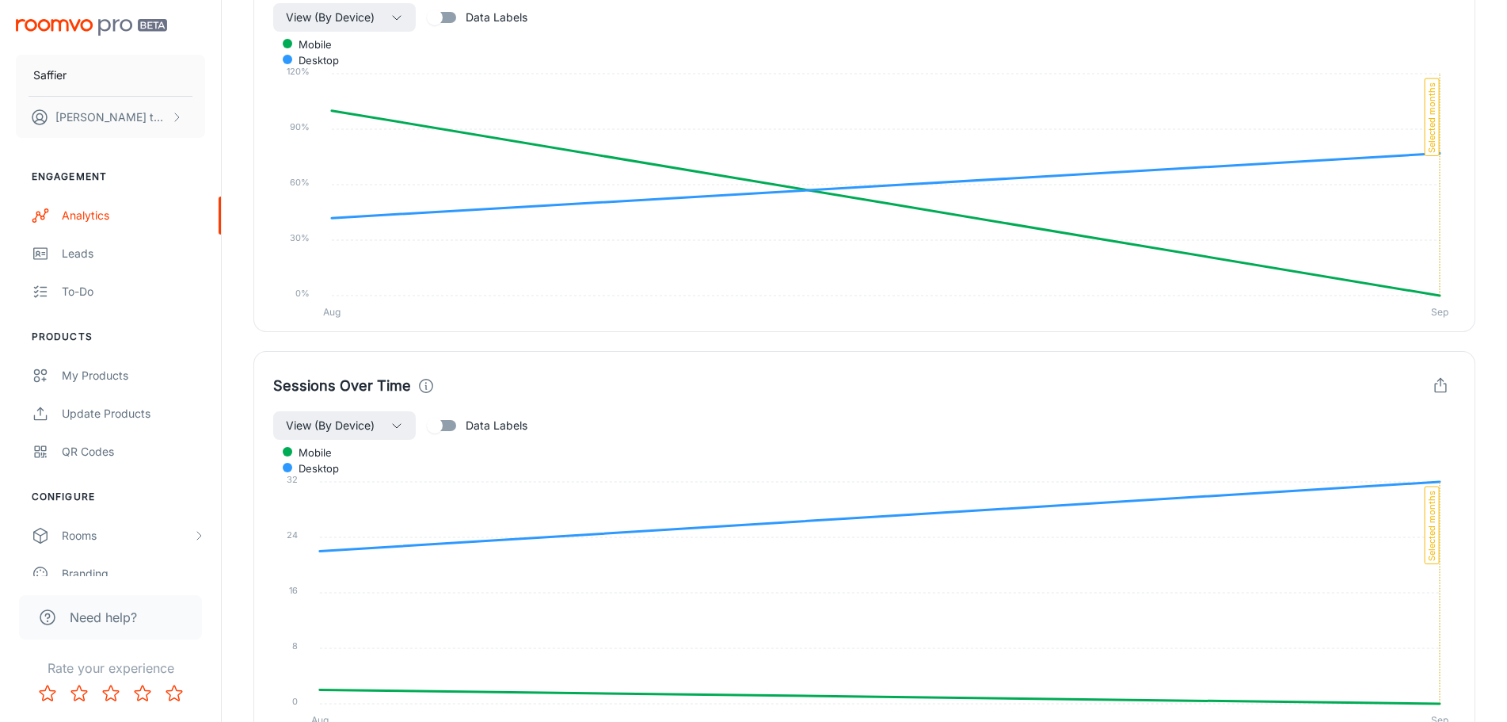
scroll to position [832, 0]
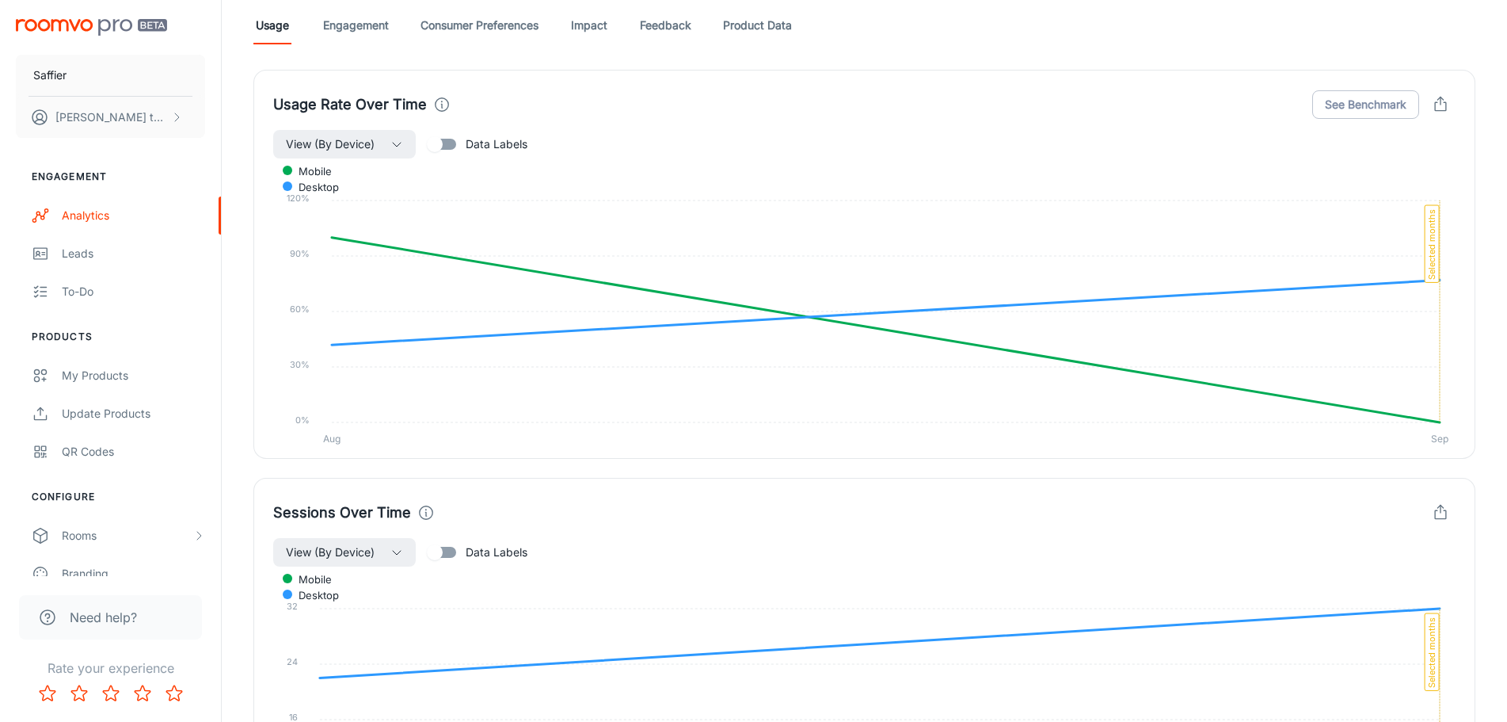
click at [351, 24] on link "Engagement" at bounding box center [356, 25] width 66 height 38
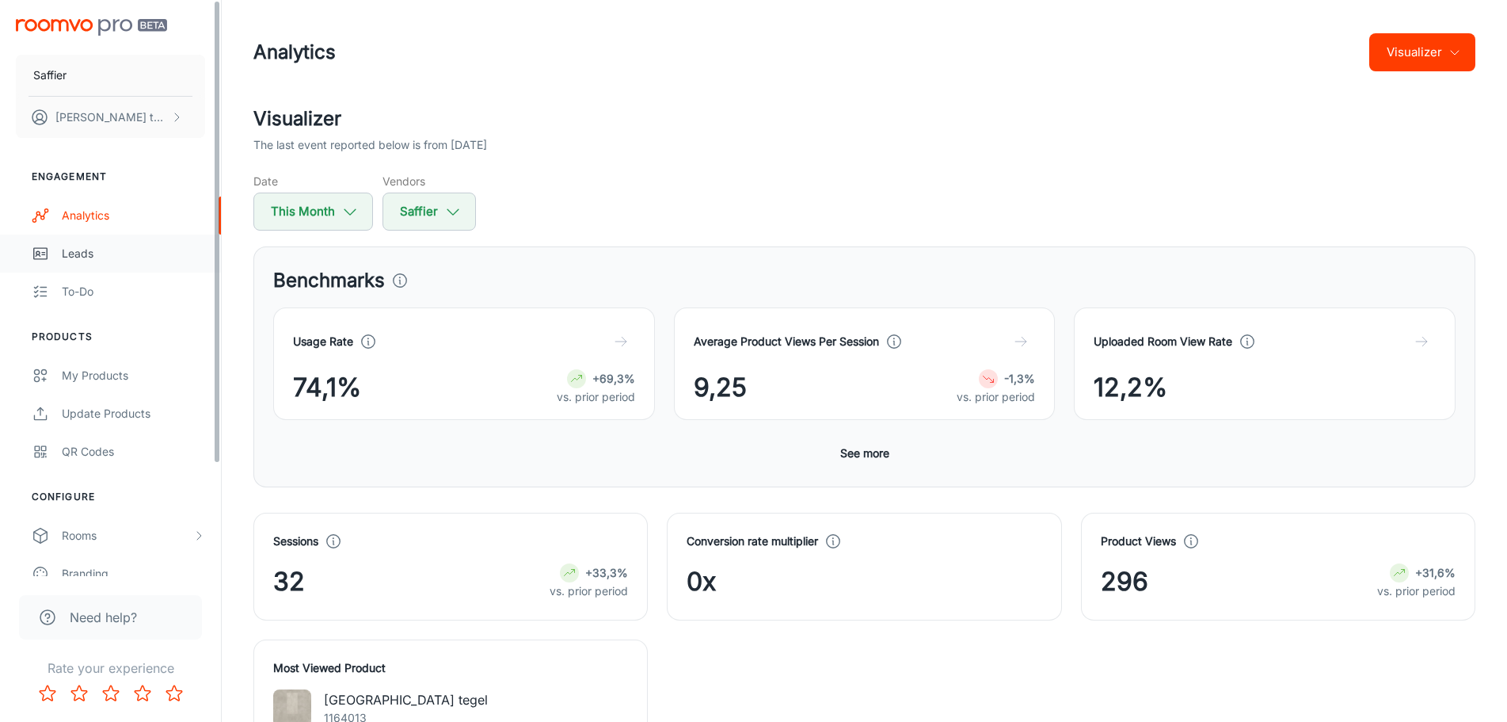
click at [111, 243] on link "Leads" at bounding box center [110, 253] width 221 height 38
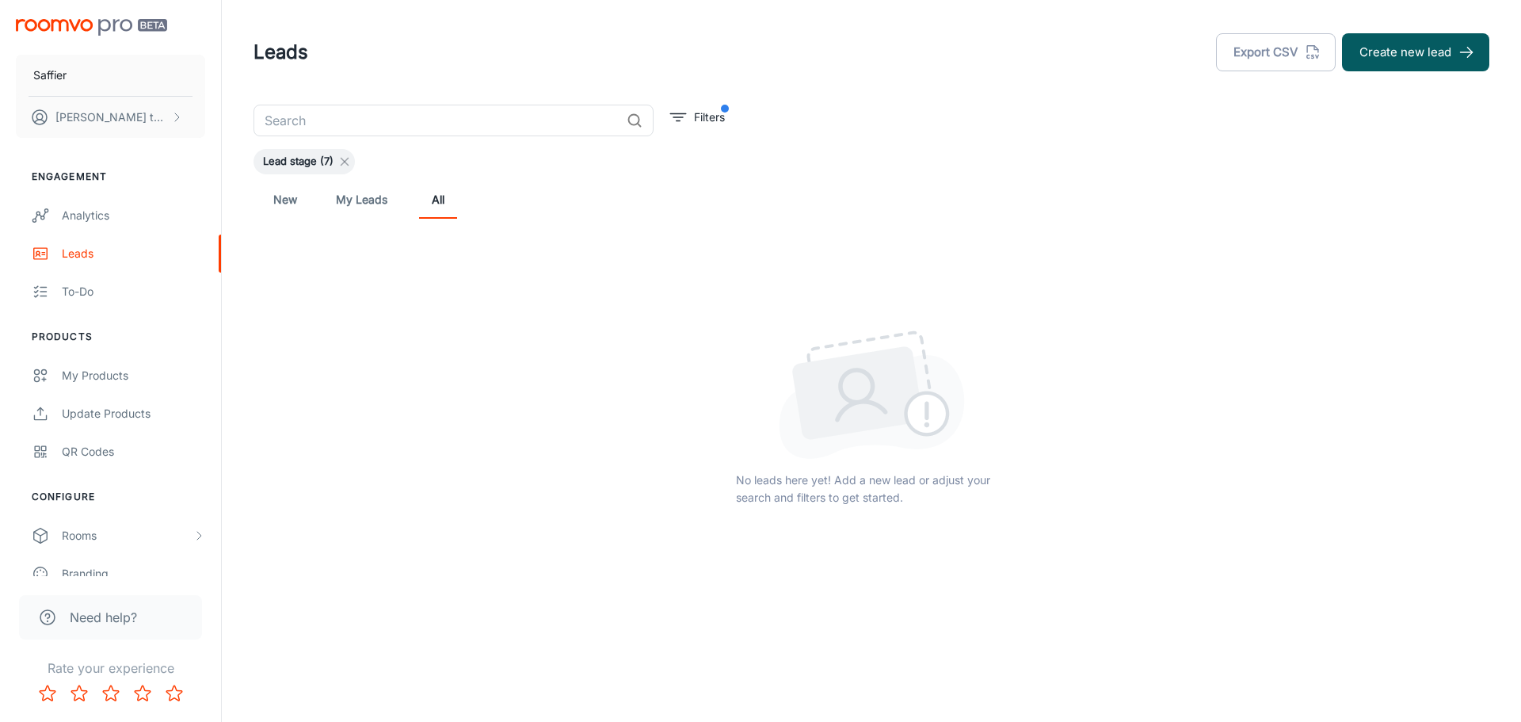
click at [341, 162] on icon at bounding box center [344, 161] width 13 height 13
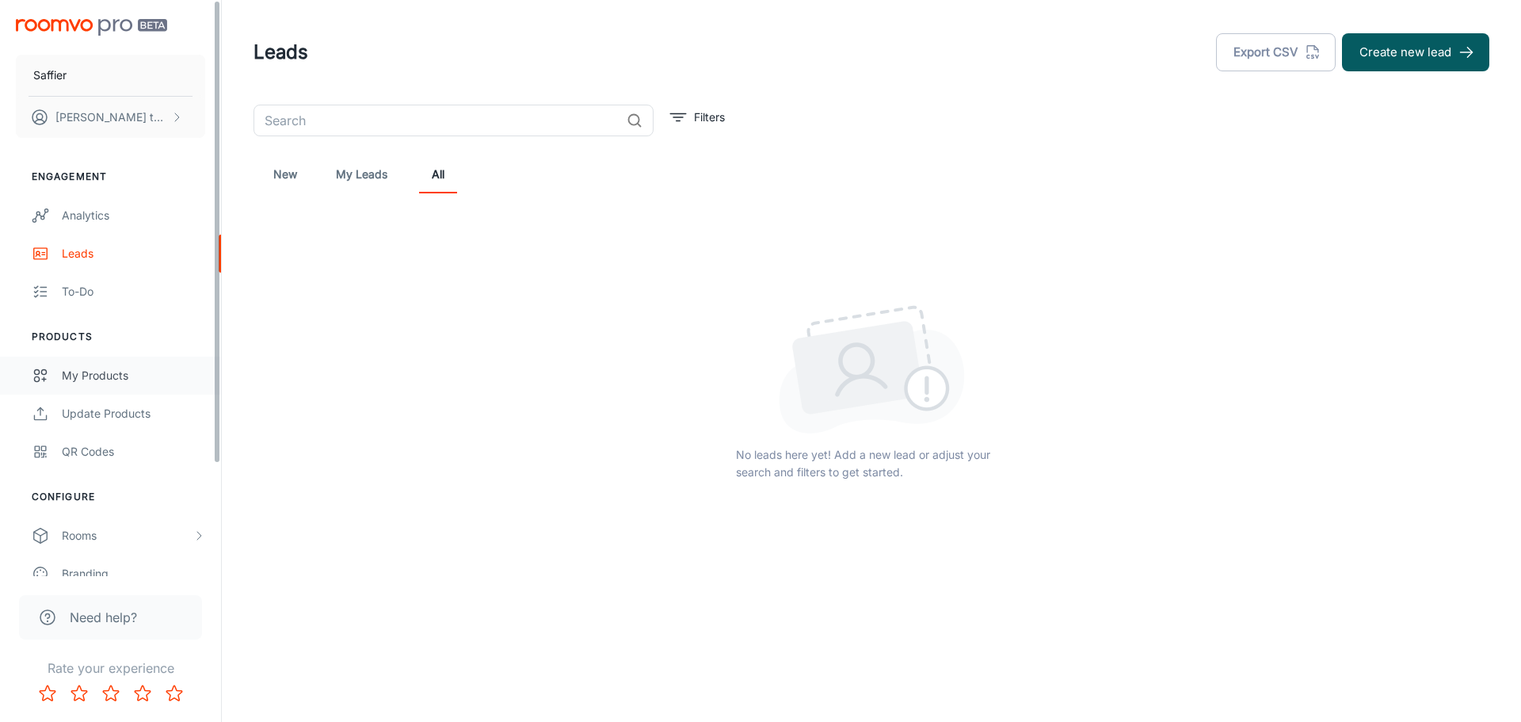
click at [160, 360] on link "My Products" at bounding box center [110, 375] width 221 height 38
